Goal: Navigation & Orientation: Find specific page/section

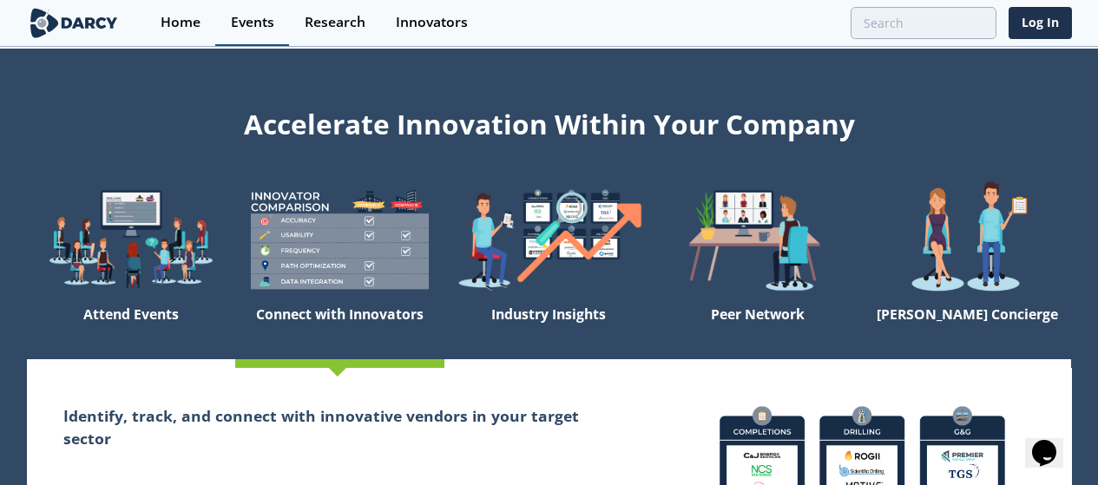
click at [240, 38] on link "Events" at bounding box center [252, 23] width 74 height 46
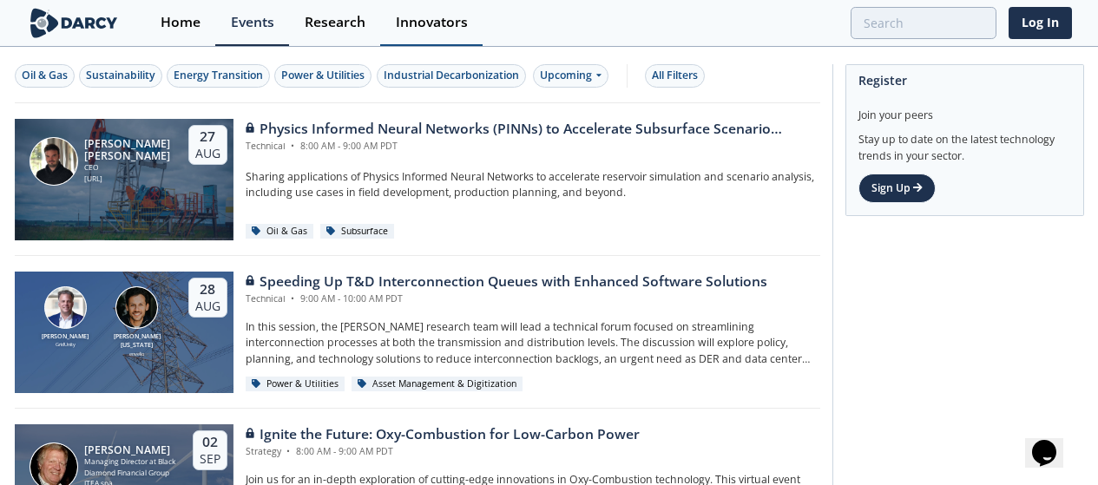
click at [424, 26] on div "Innovators" at bounding box center [432, 23] width 72 height 14
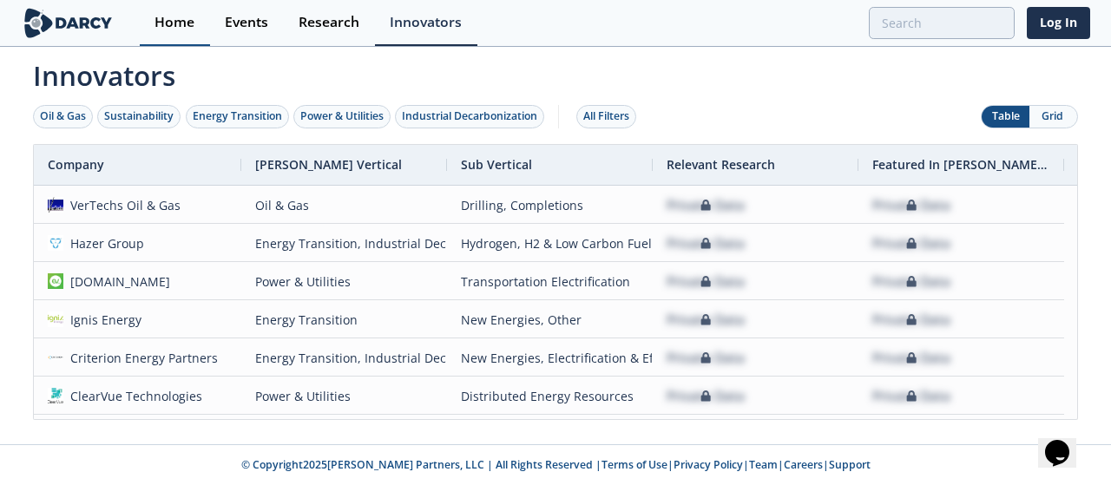
click at [172, 28] on div "Home" at bounding box center [175, 23] width 40 height 14
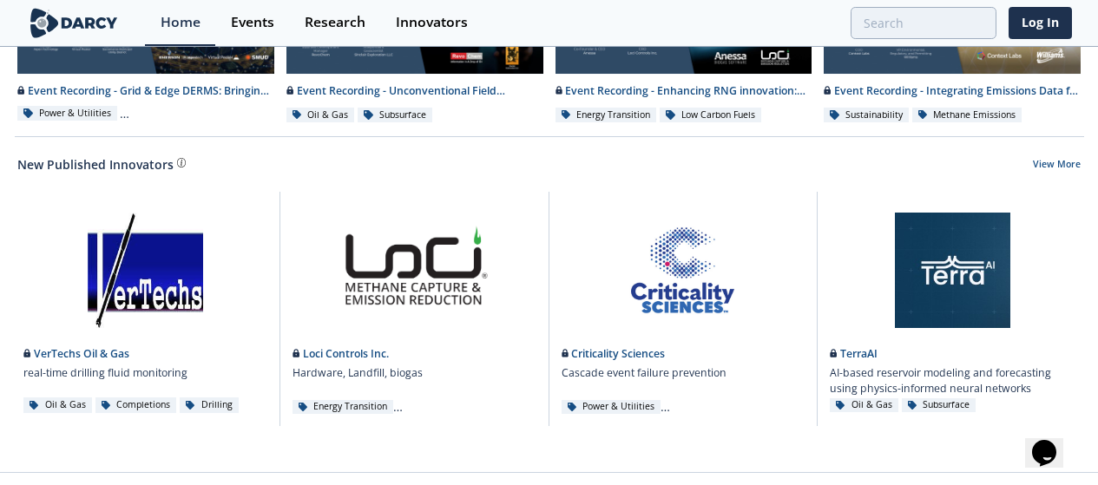
scroll to position [1106, 0]
